Goal: Task Accomplishment & Management: Use online tool/utility

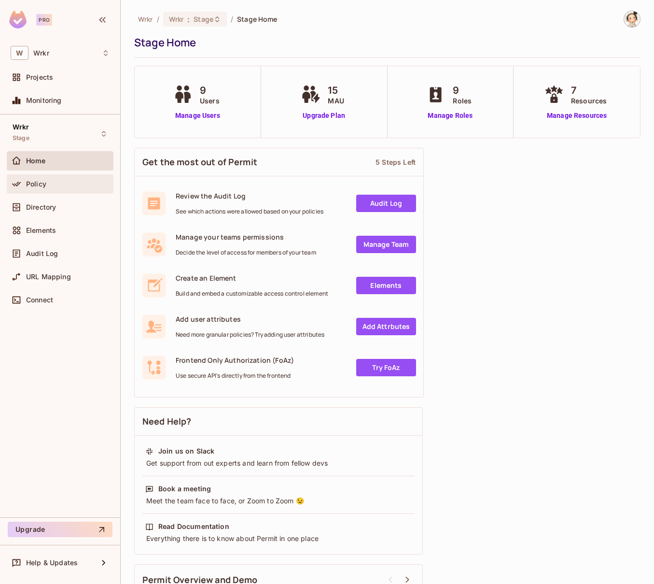
click at [43, 184] on span "Policy" at bounding box center [36, 184] width 20 height 8
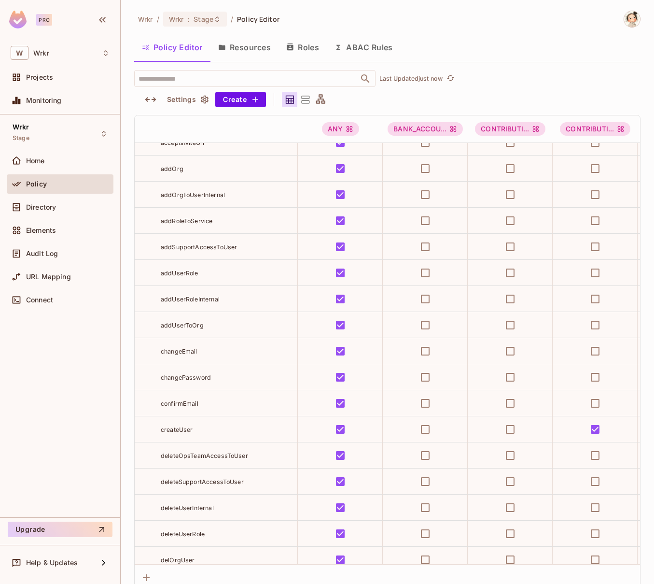
scroll to position [7113, 0]
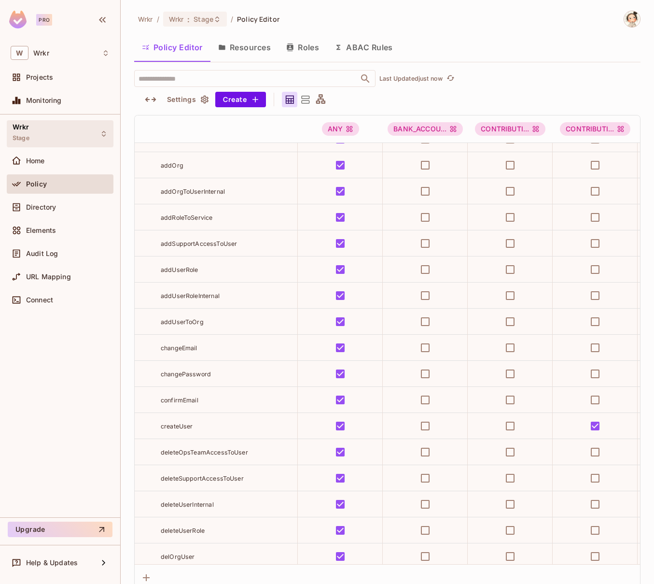
click at [103, 135] on icon at bounding box center [104, 134] width 8 height 8
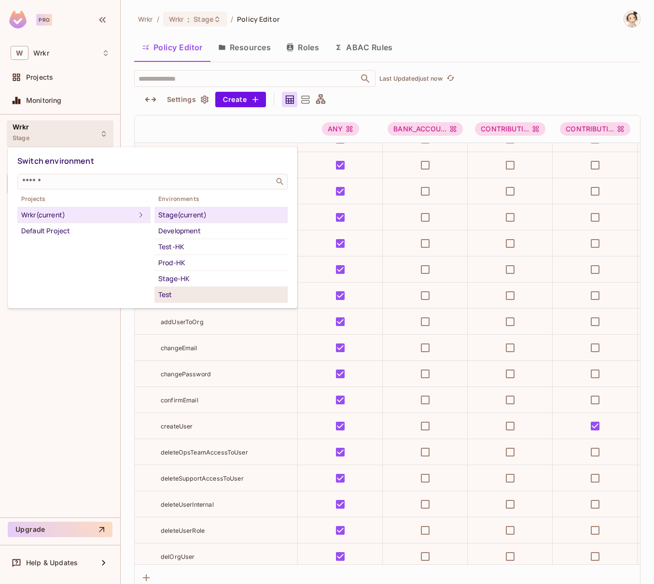
click at [173, 295] on div "Test" at bounding box center [221, 295] width 126 height 12
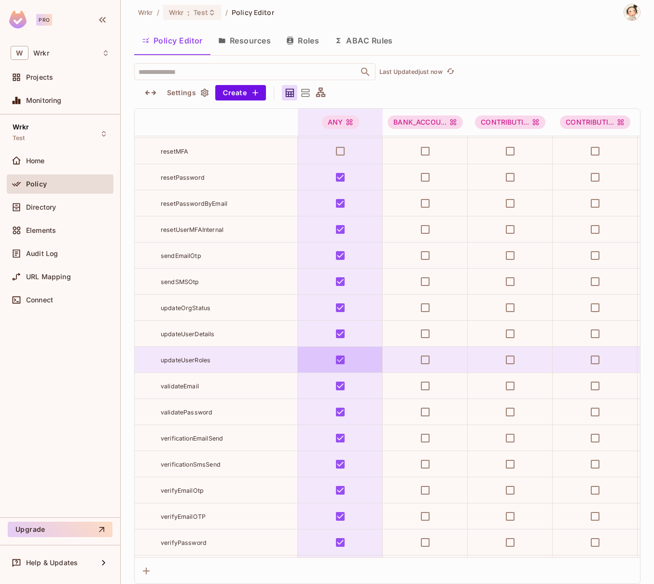
scroll to position [9935, 0]
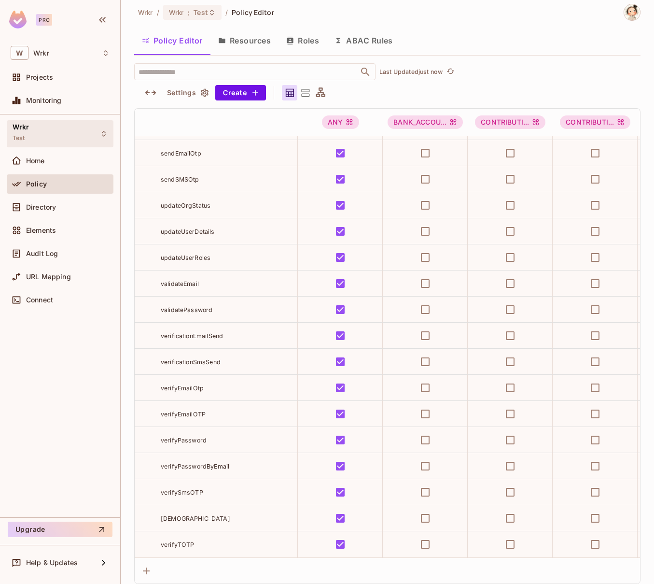
click at [105, 135] on icon at bounding box center [104, 134] width 4 height 6
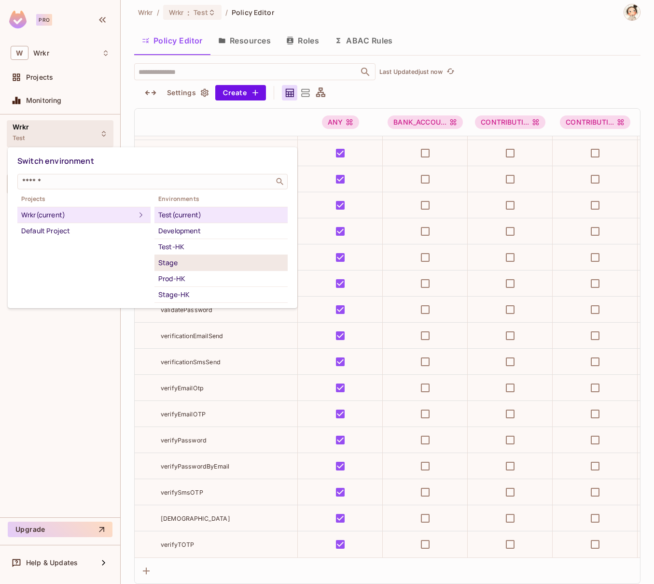
click at [175, 258] on div "Stage" at bounding box center [221, 263] width 126 height 12
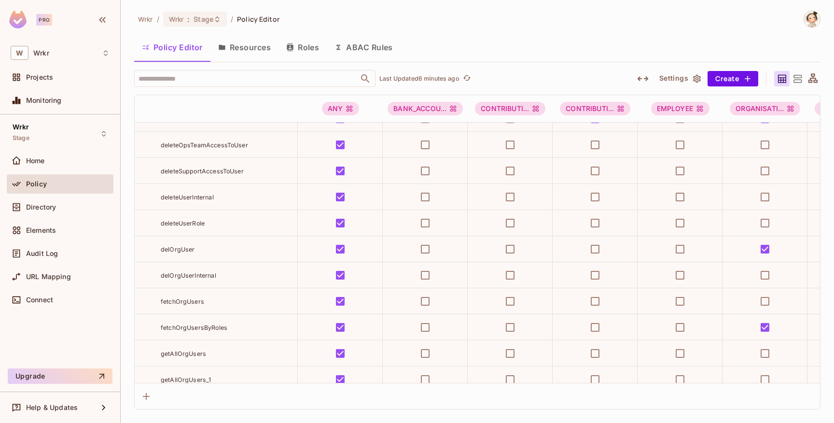
scroll to position [7407, 0]
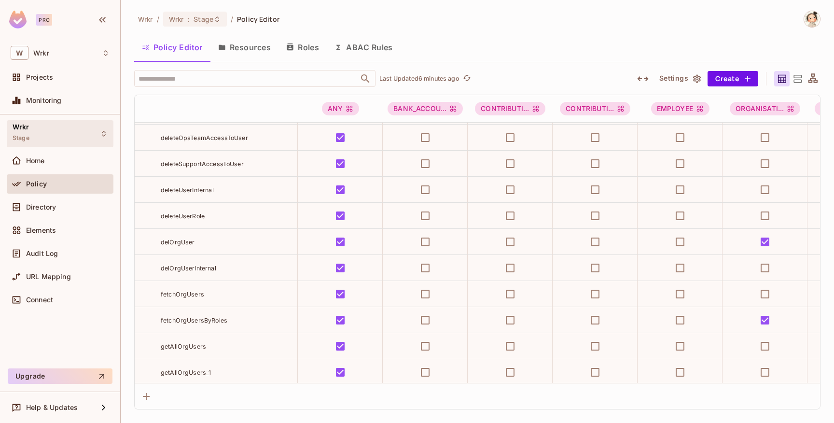
click at [105, 133] on icon at bounding box center [104, 134] width 4 height 6
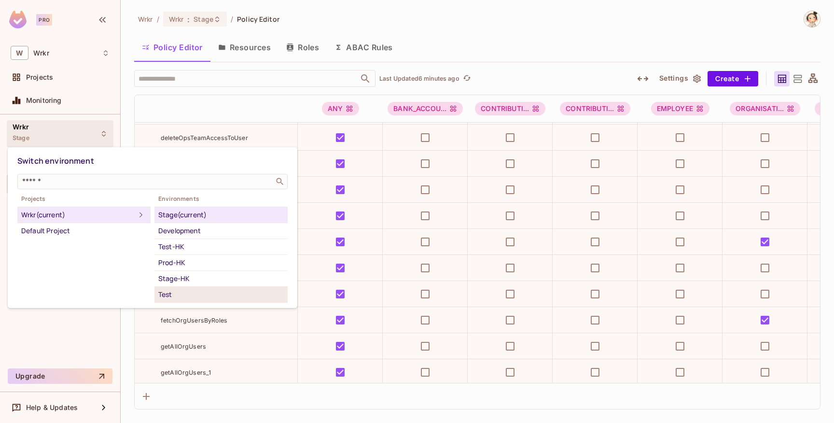
click at [189, 294] on div "Test" at bounding box center [221, 295] width 126 height 12
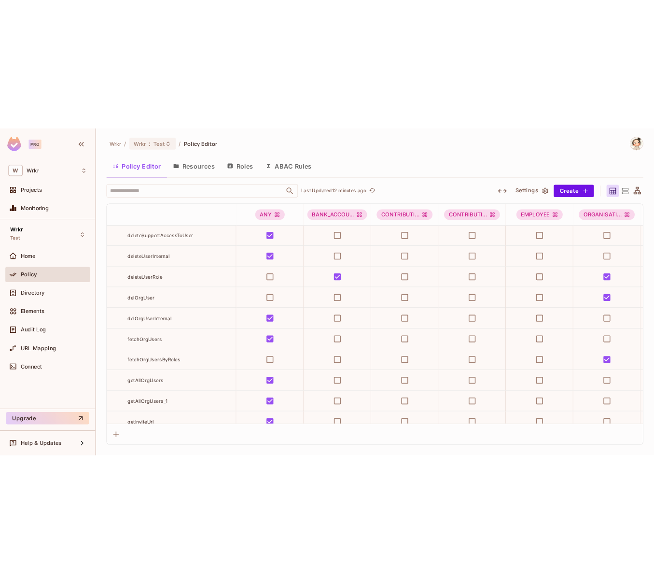
scroll to position [8767, 0]
